Goal: Information Seeking & Learning: Check status

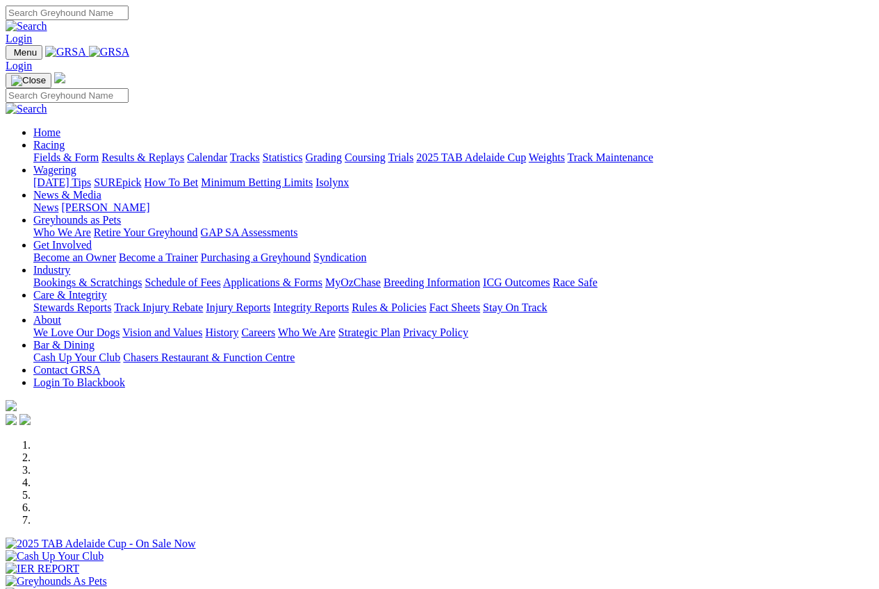
scroll to position [347, 0]
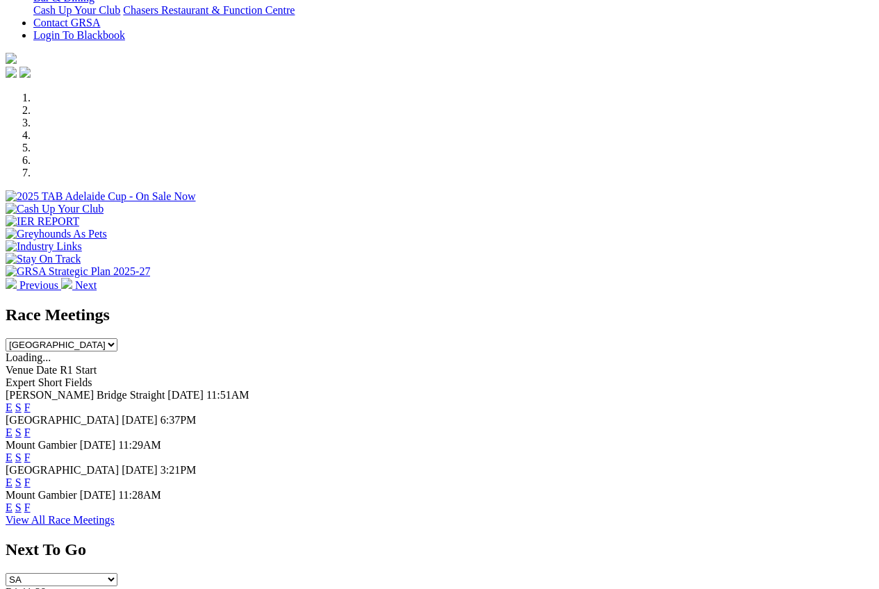
click at [31, 452] on link "F" at bounding box center [27, 458] width 6 height 12
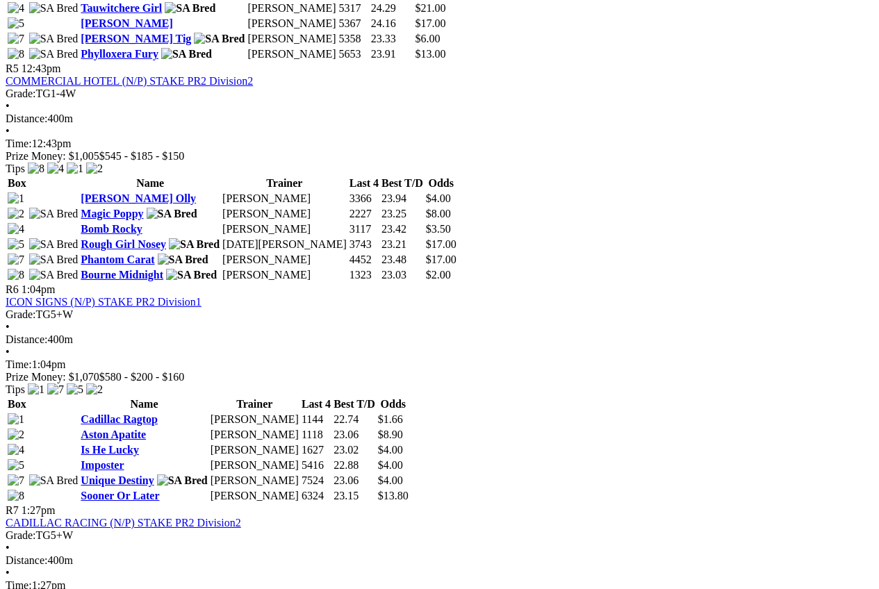
scroll to position [1598, 0]
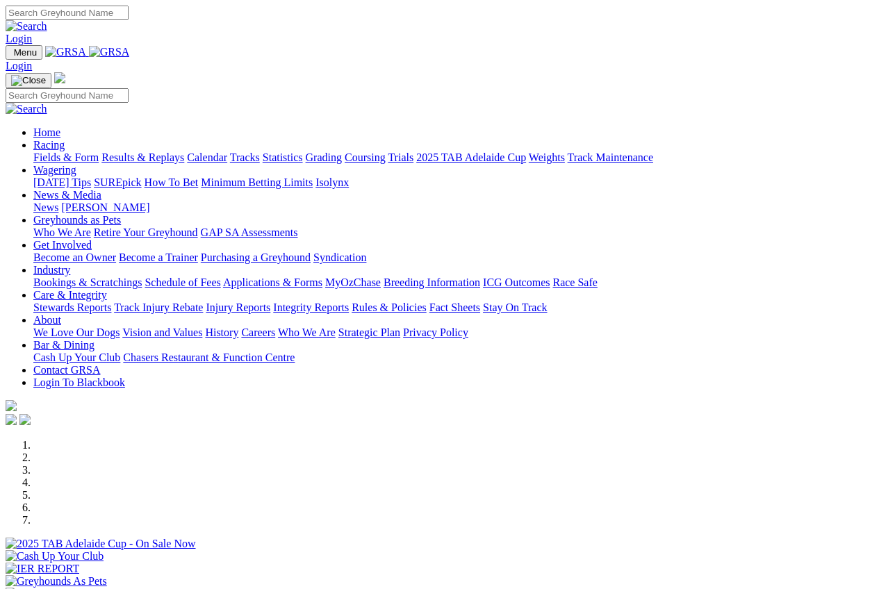
scroll to position [347, 0]
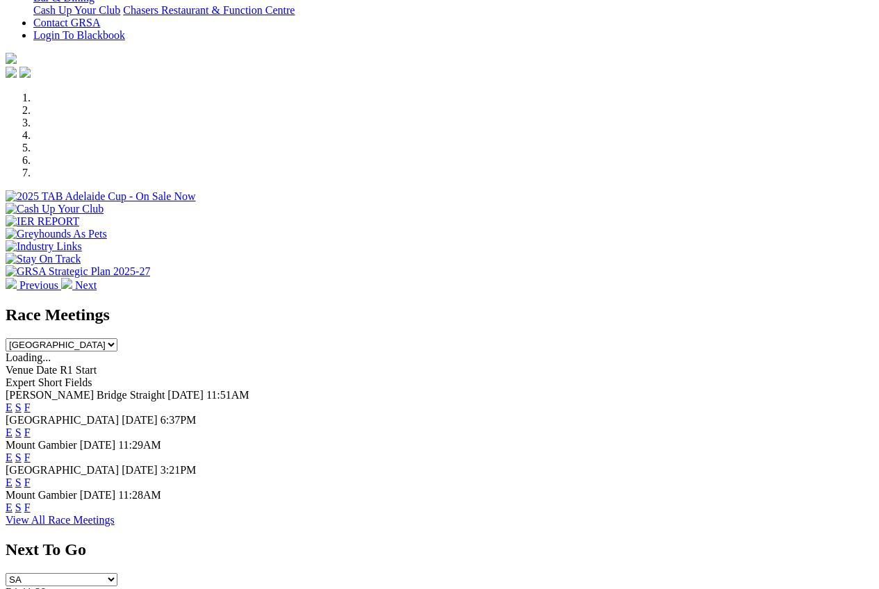
click at [31, 502] on link "F" at bounding box center [27, 508] width 6 height 12
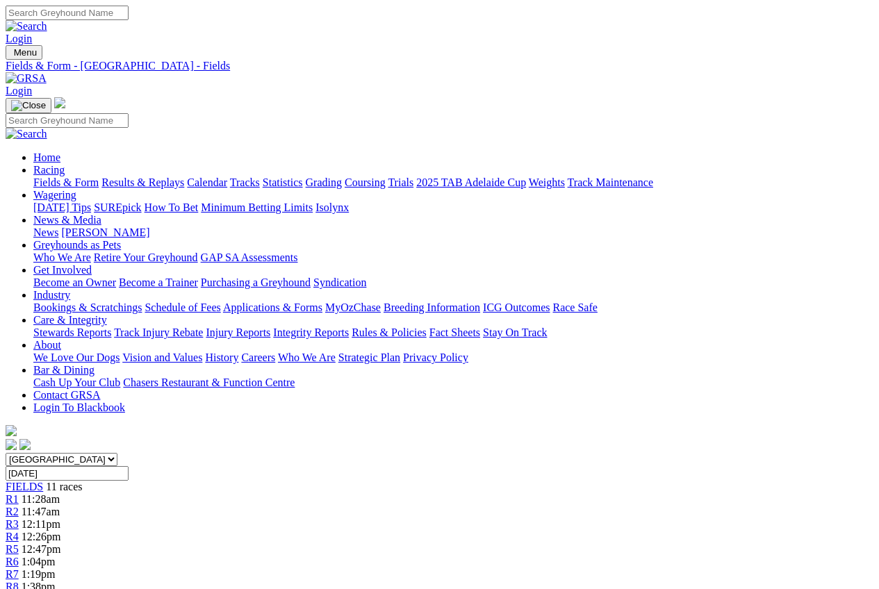
click at [166, 177] on link "Results & Replays" at bounding box center [142, 183] width 83 height 12
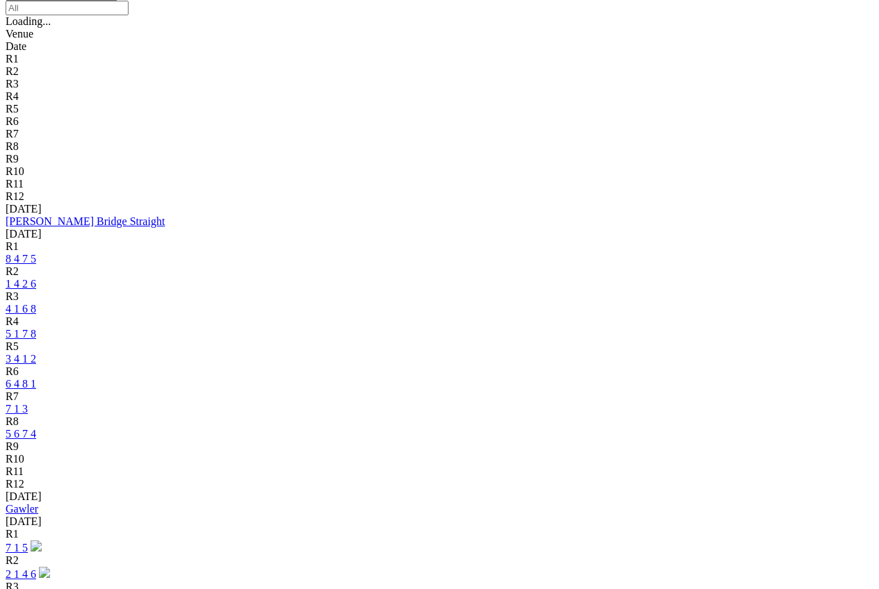
scroll to position [486, 0]
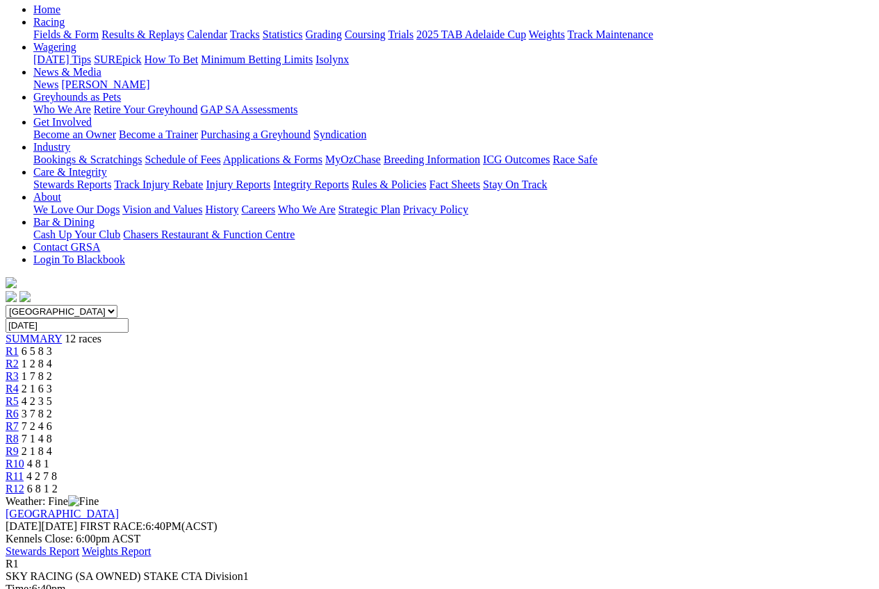
scroll to position [139, 0]
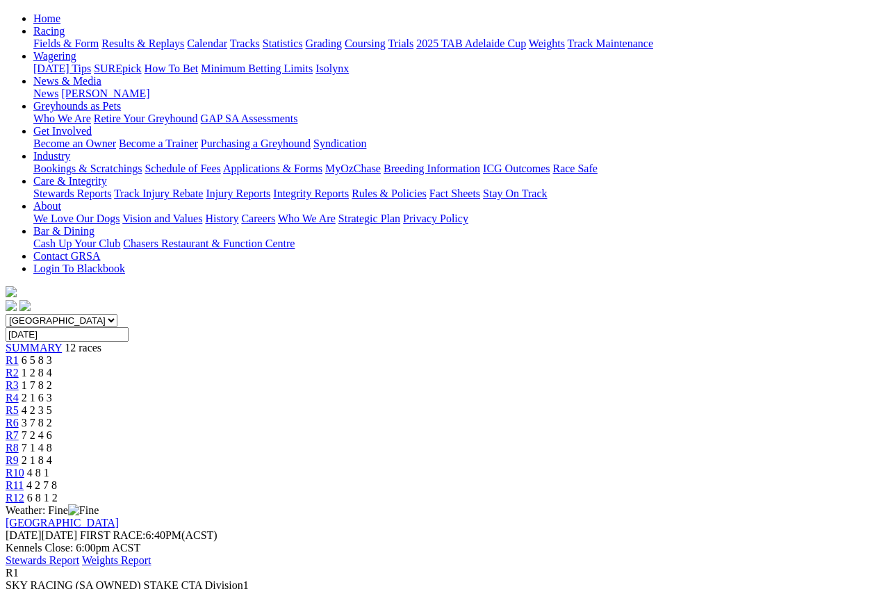
click at [218, 367] on div "R2 1 2 8 4" at bounding box center [440, 373] width 868 height 13
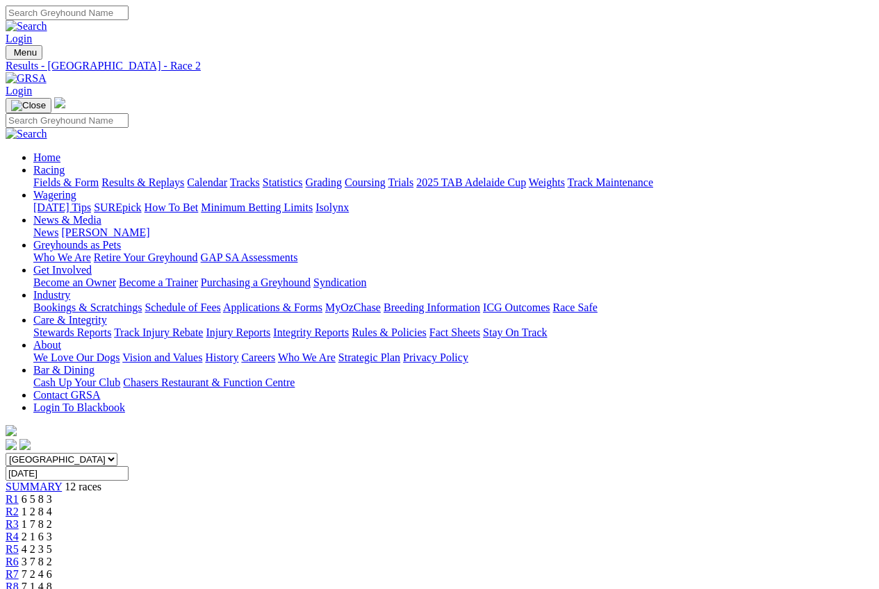
click at [19, 518] on span "R3" at bounding box center [12, 524] width 13 height 12
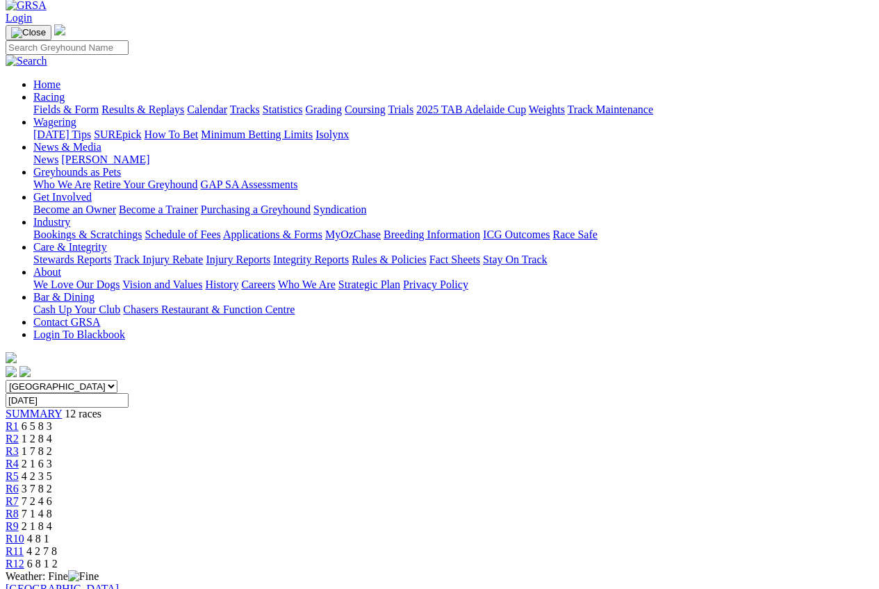
scroll to position [69, 0]
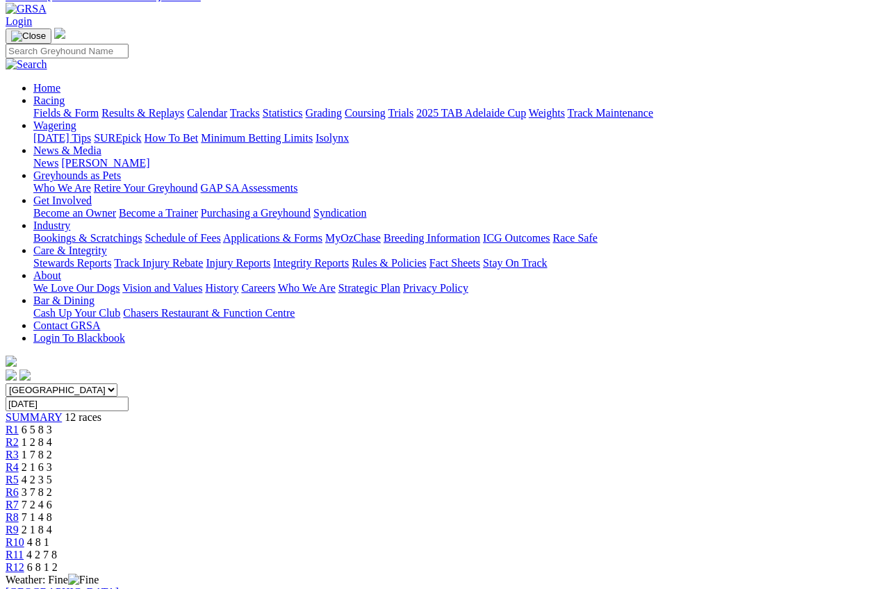
click at [19, 461] on span "R4" at bounding box center [12, 467] width 13 height 12
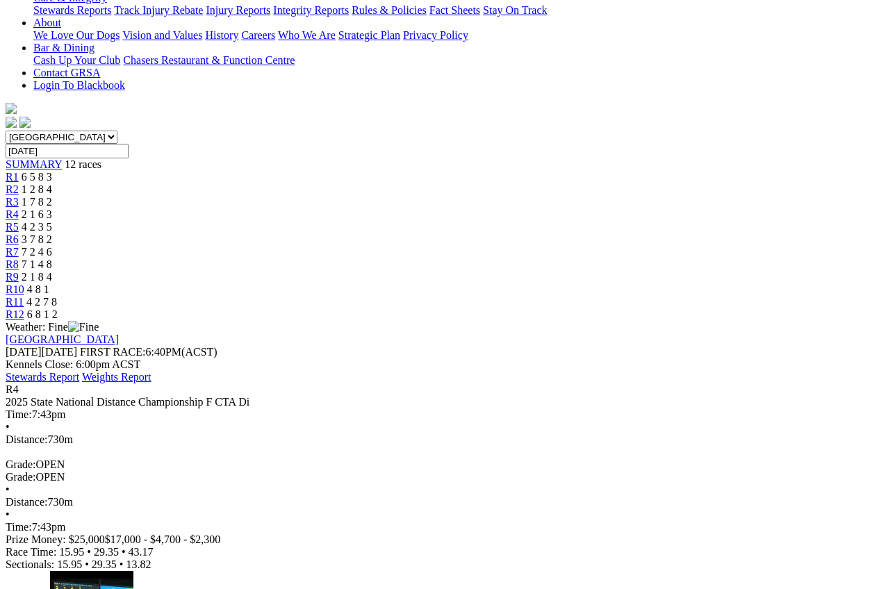
scroll to position [347, 0]
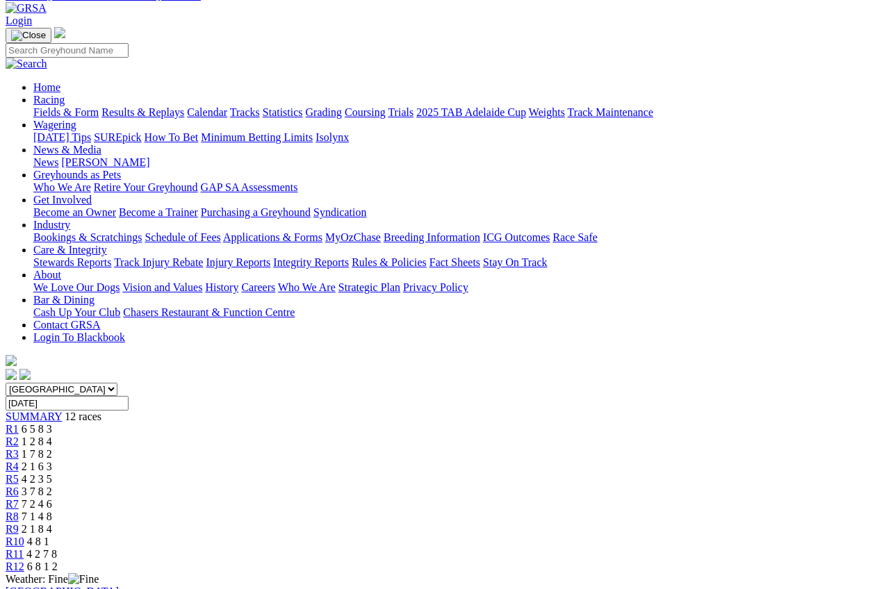
scroll to position [69, 0]
click at [399, 474] on div "R5 4 2 3 5" at bounding box center [440, 480] width 868 height 13
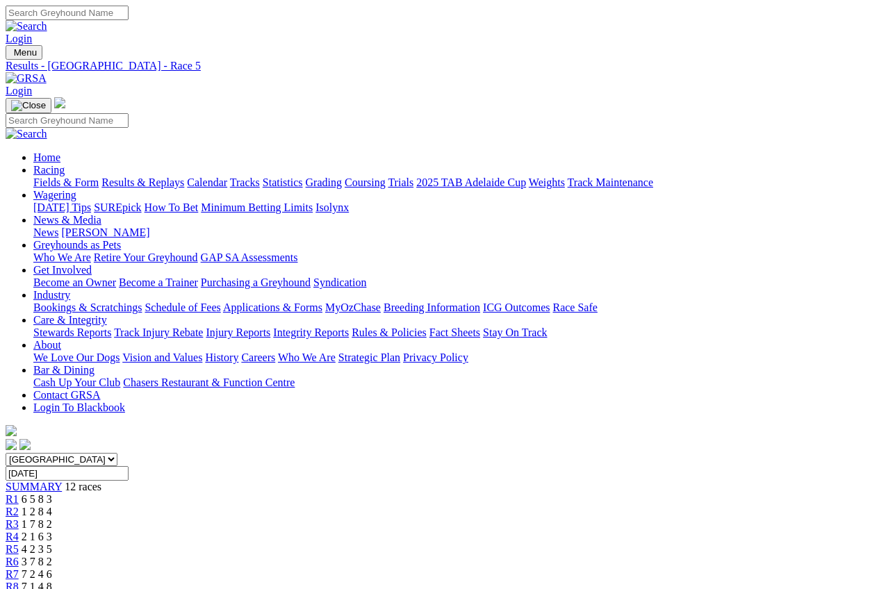
click at [19, 556] on span "R6" at bounding box center [12, 562] width 13 height 12
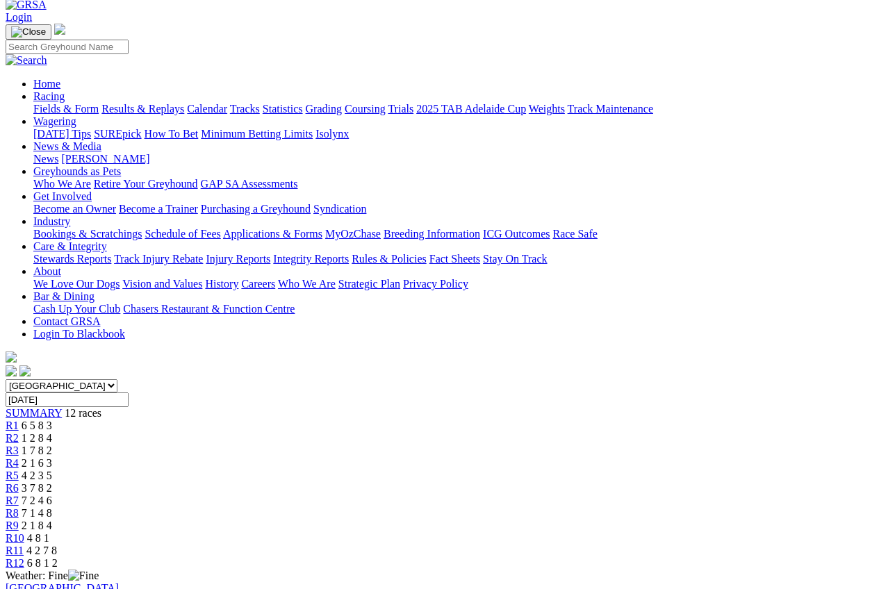
scroll to position [69, 0]
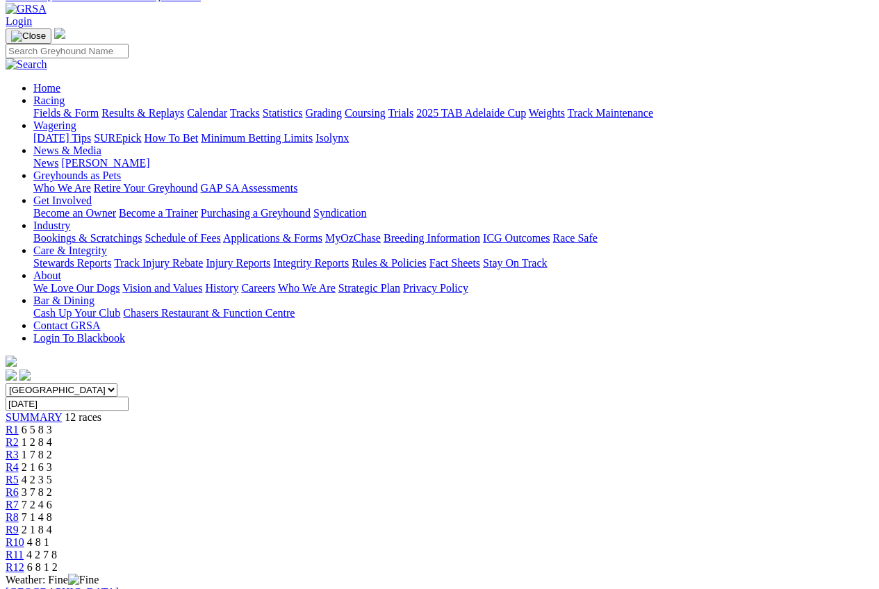
click at [19, 499] on link "R7" at bounding box center [12, 505] width 13 height 12
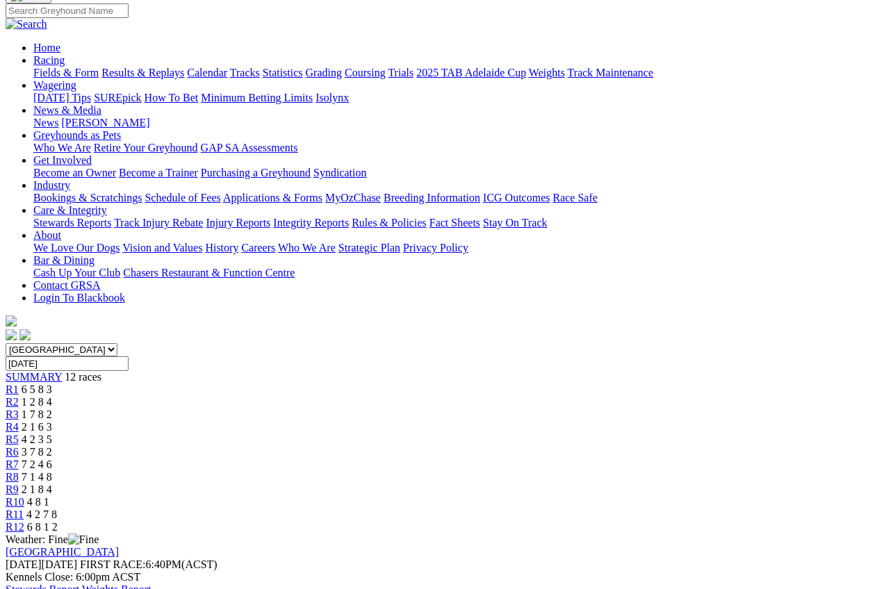
scroll to position [69, 0]
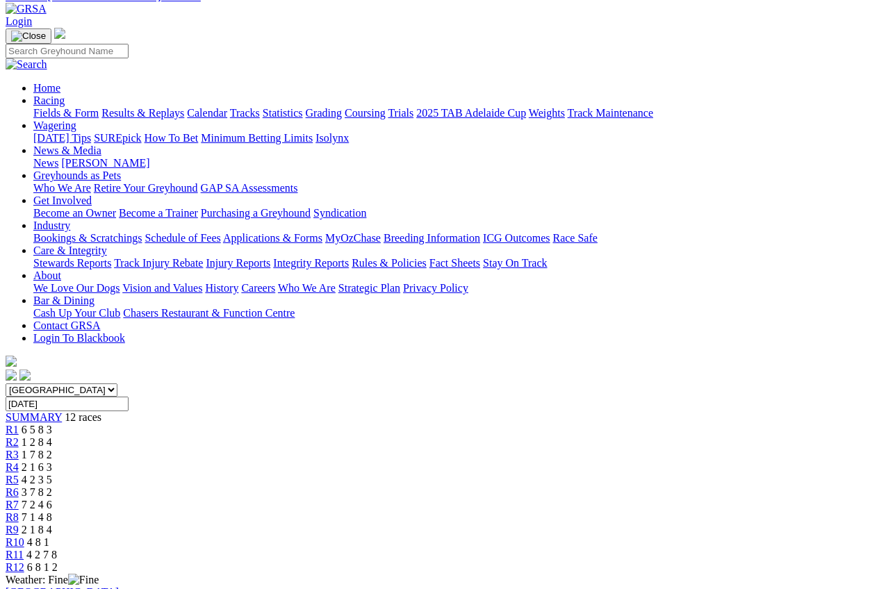
click at [52, 511] on span "7 1 4 8" at bounding box center [37, 517] width 31 height 12
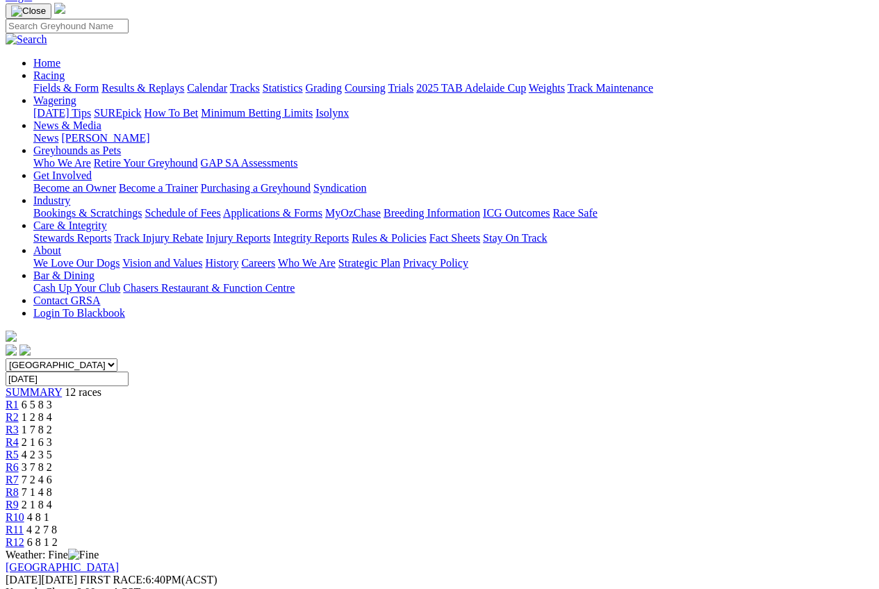
scroll to position [69, 0]
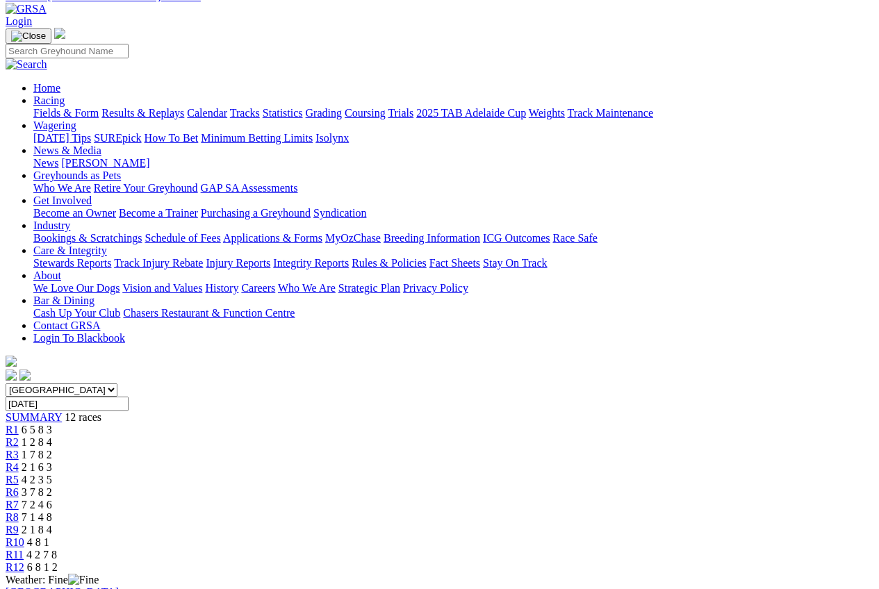
click at [19, 524] on link "R9" at bounding box center [12, 530] width 13 height 12
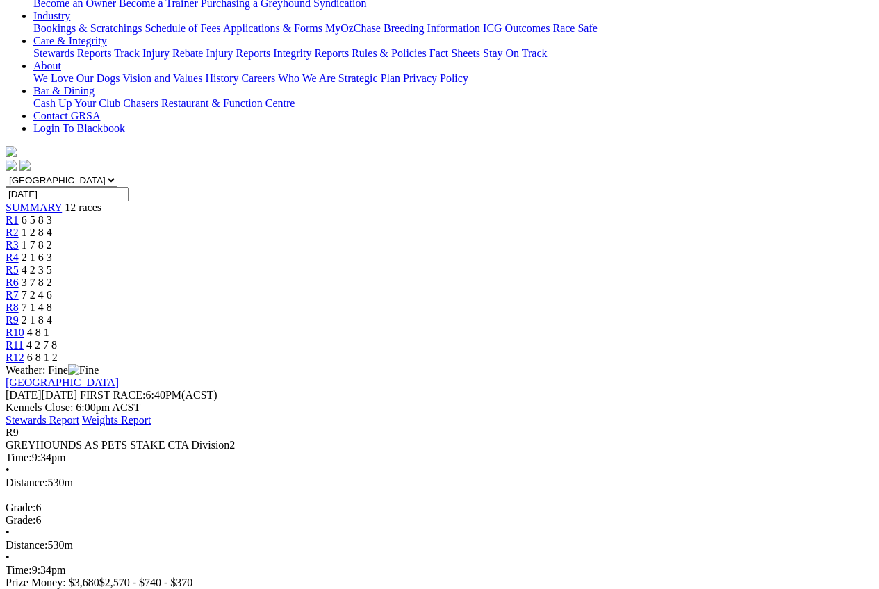
scroll to position [139, 0]
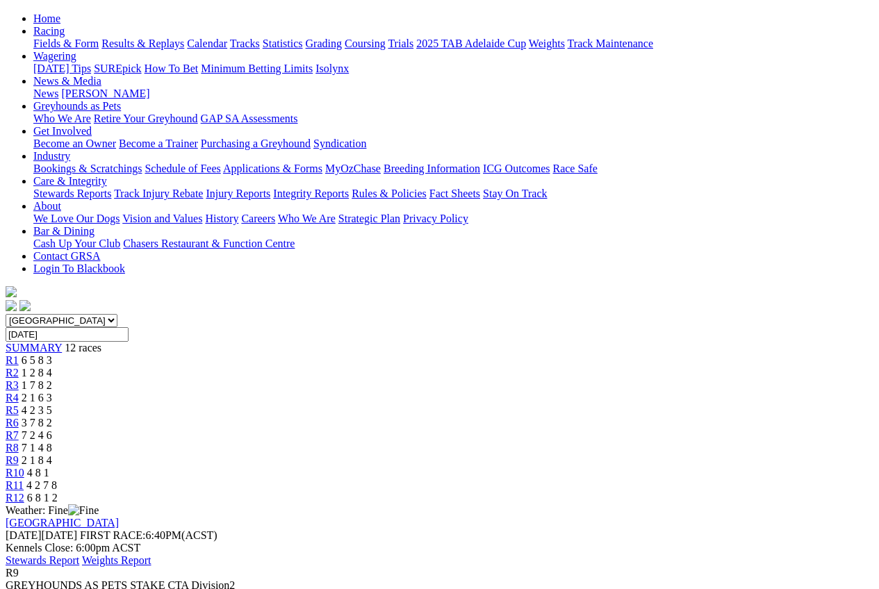
click at [24, 467] on link "R10" at bounding box center [15, 473] width 19 height 12
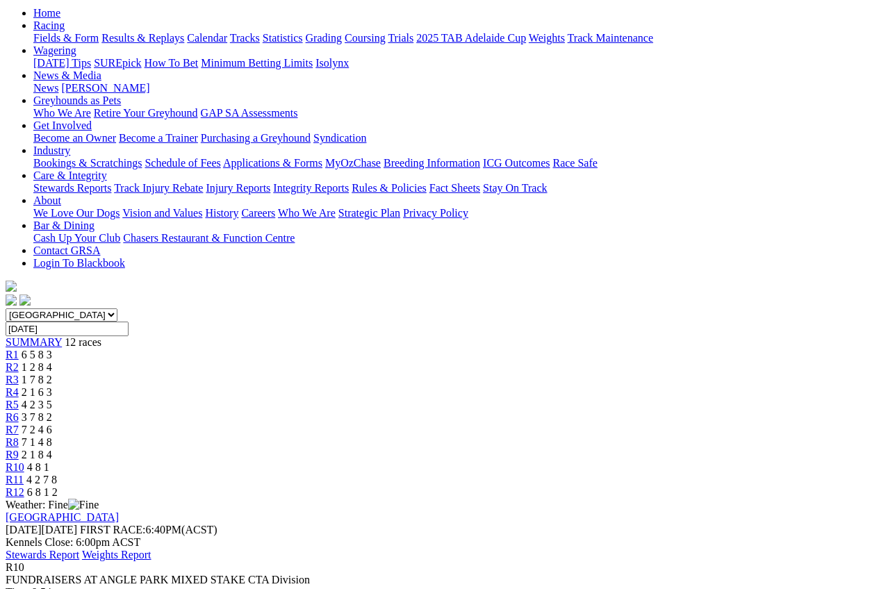
scroll to position [139, 0]
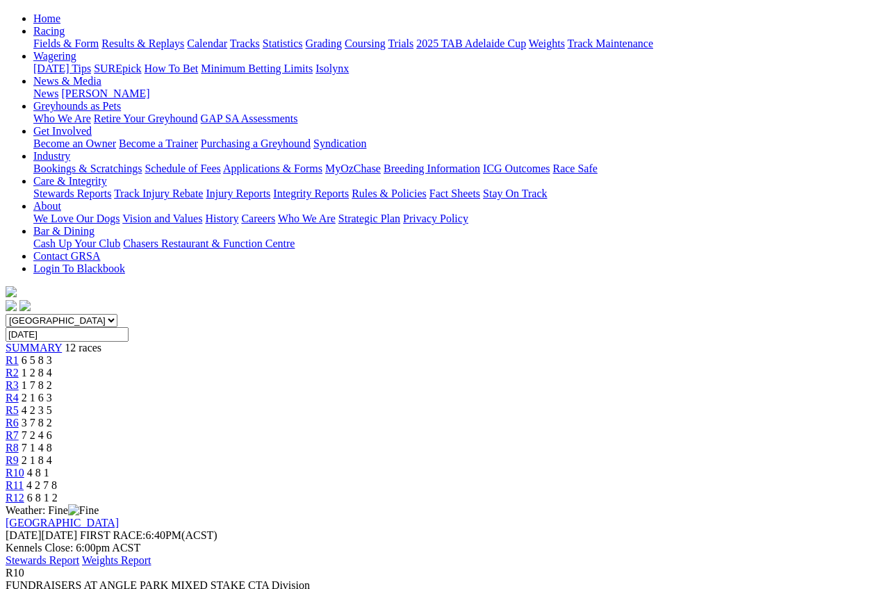
click at [24, 480] on span "R11" at bounding box center [15, 486] width 18 height 12
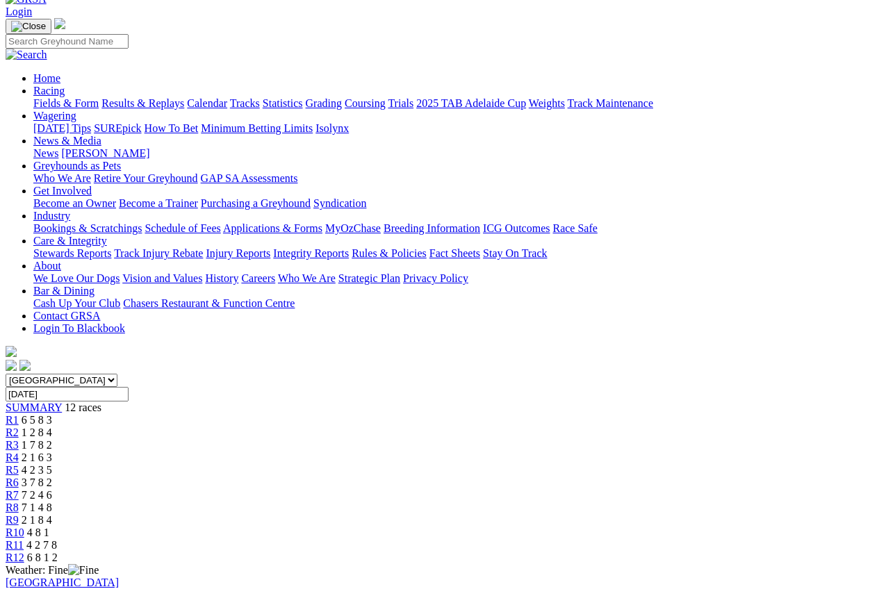
scroll to position [69, 0]
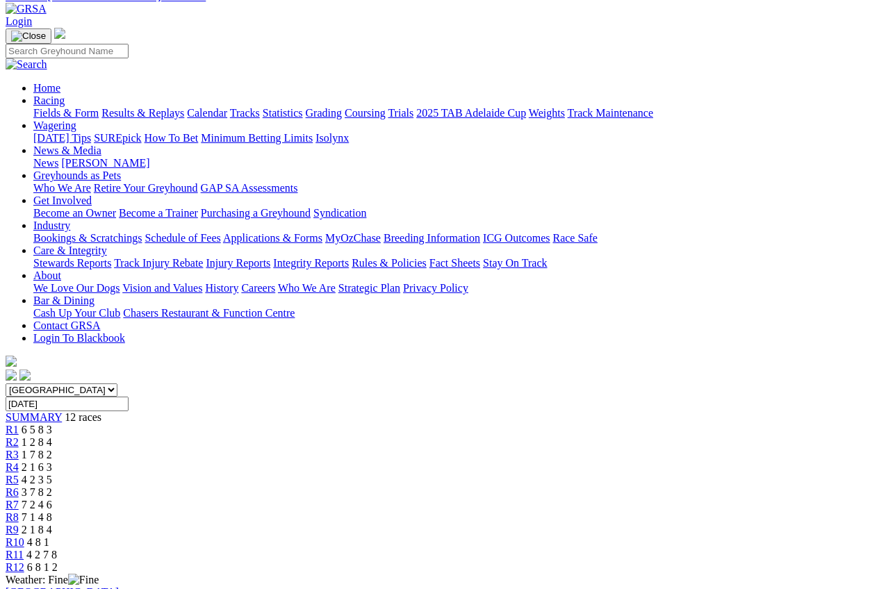
click at [24, 562] on span "R12" at bounding box center [15, 568] width 19 height 12
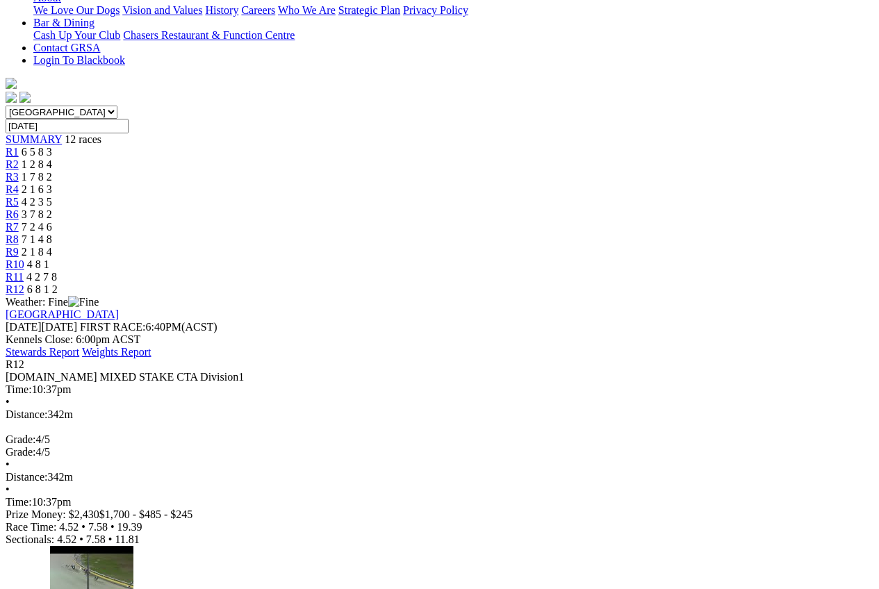
scroll to position [417, 0]
